Goal: Transaction & Acquisition: Purchase product/service

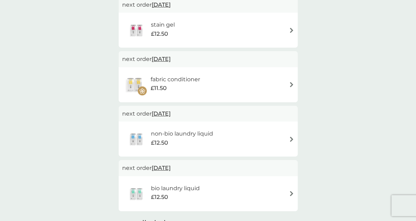
scroll to position [344, 0]
click at [170, 114] on span "[DATE]" at bounding box center [161, 113] width 19 height 14
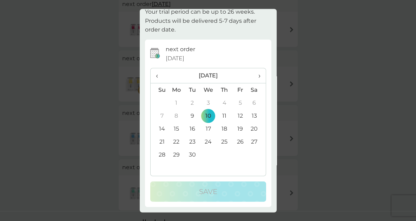
scroll to position [0, 0]
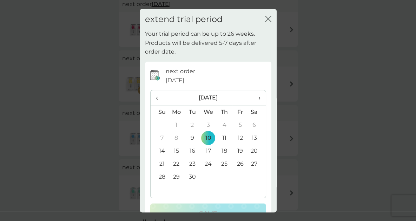
click at [265, 16] on icon "close" at bounding box center [268, 18] width 6 height 6
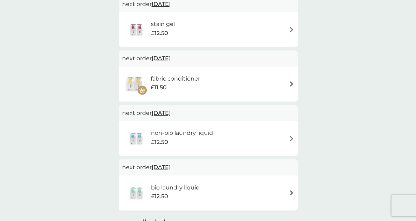
click at [158, 191] on h6 "bio laundry liquid" at bounding box center [175, 187] width 49 height 9
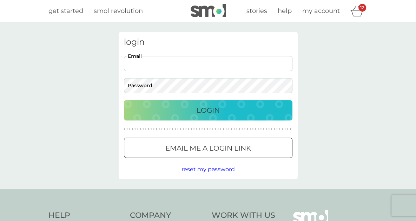
click at [200, 63] on input "Email" at bounding box center [208, 63] width 168 height 15
type input "dawn.milne@hotmail.com"
click at [198, 108] on p "Login" at bounding box center [207, 110] width 23 height 11
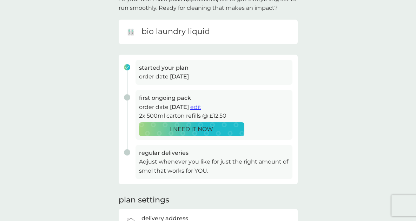
scroll to position [58, 0]
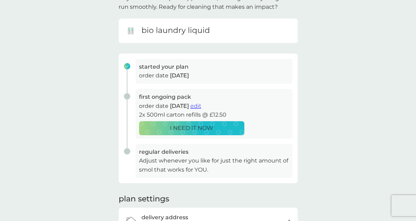
click at [201, 106] on span "edit" at bounding box center [195, 106] width 11 height 7
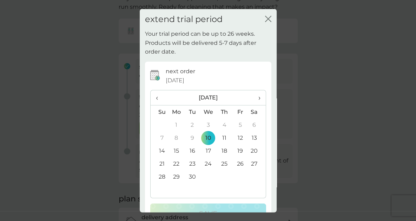
click at [313, 77] on div "extend trial period close Your trial period can be up to 26 weeks. Products wil…" at bounding box center [208, 110] width 416 height 221
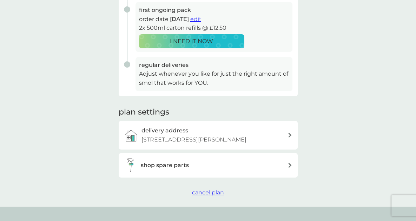
scroll to position [152, 0]
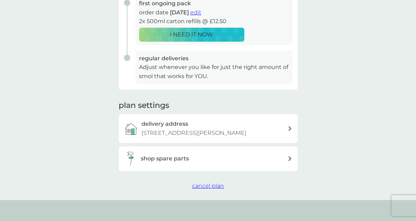
click at [283, 161] on div "shop spare parts" at bounding box center [214, 158] width 147 height 9
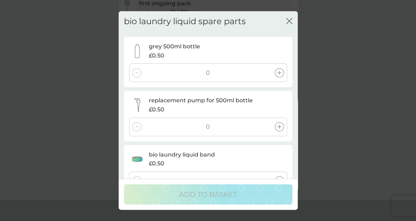
click at [277, 127] on icon at bounding box center [279, 127] width 4 height 4
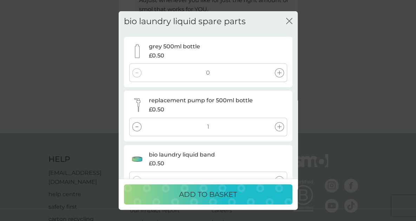
scroll to position [221, 0]
click at [297, 125] on div "bio laundry liquid spare parts close grey 500ml bottle £0.50 0 replacement pump…" at bounding box center [208, 95] width 179 height 168
click at [295, 130] on div "bio laundry liquid spare parts close grey 500ml bottle £0.50 0 replacement pump…" at bounding box center [208, 95] width 179 height 168
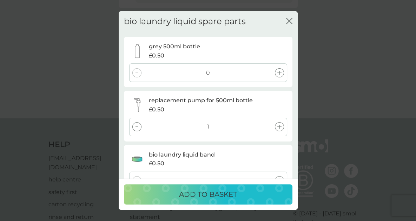
scroll to position [235, 0]
click at [255, 146] on div "bio laundry liquid band £0.50 0" at bounding box center [208, 170] width 168 height 51
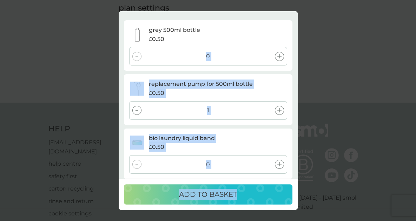
scroll to position [22, 0]
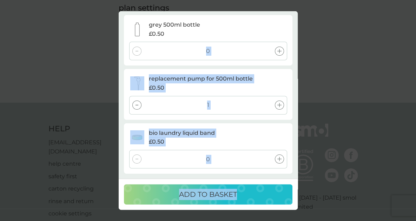
drag, startPoint x: 289, startPoint y: 46, endPoint x: 270, endPoint y: 194, distance: 148.9
click at [270, 194] on div "bio laundry liquid spare parts close grey 500ml bottle £0.50 0 replacement pump…" at bounding box center [208, 110] width 179 height 199
click at [231, 171] on div "bio laundry liquid band £0.50 0" at bounding box center [208, 148] width 168 height 51
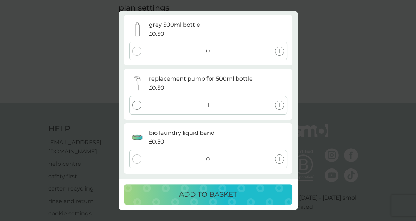
click at [209, 196] on p "ADD TO BASKET" at bounding box center [208, 194] width 58 height 11
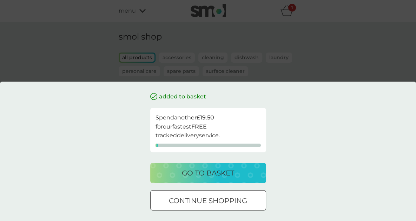
click at [261, 9] on div "added to basket Spend another £19.50 for our fastest FREE tracked delivery serv…" at bounding box center [208, 110] width 416 height 221
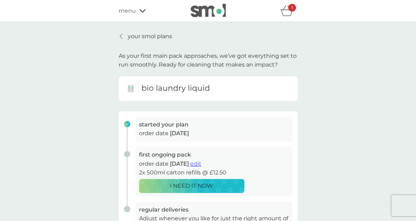
click at [133, 13] on span "menu" at bounding box center [127, 10] width 17 height 9
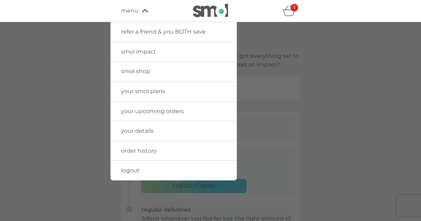
click at [139, 89] on span "your smol plans" at bounding box center [143, 91] width 44 height 7
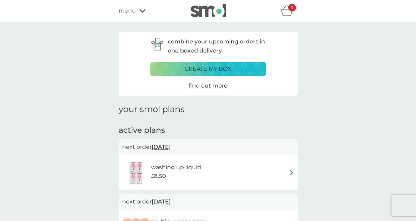
click at [132, 9] on span "menu" at bounding box center [127, 10] width 17 height 9
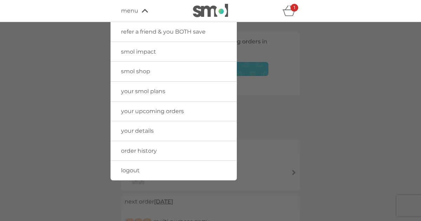
click at [157, 108] on span "your upcoming orders" at bounding box center [152, 111] width 63 height 7
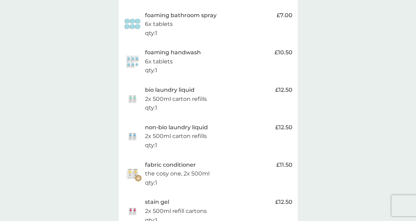
scroll to position [275, 0]
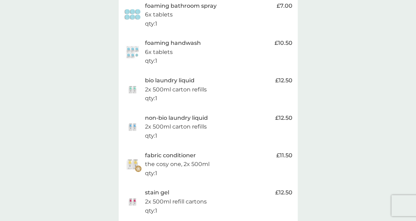
click at [154, 135] on p "qty : 1" at bounding box center [151, 136] width 12 height 9
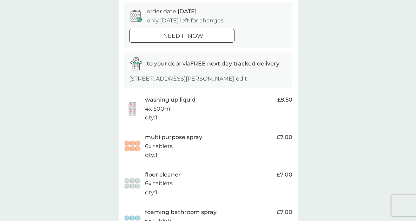
scroll to position [0, 0]
